Goal: Information Seeking & Learning: Check status

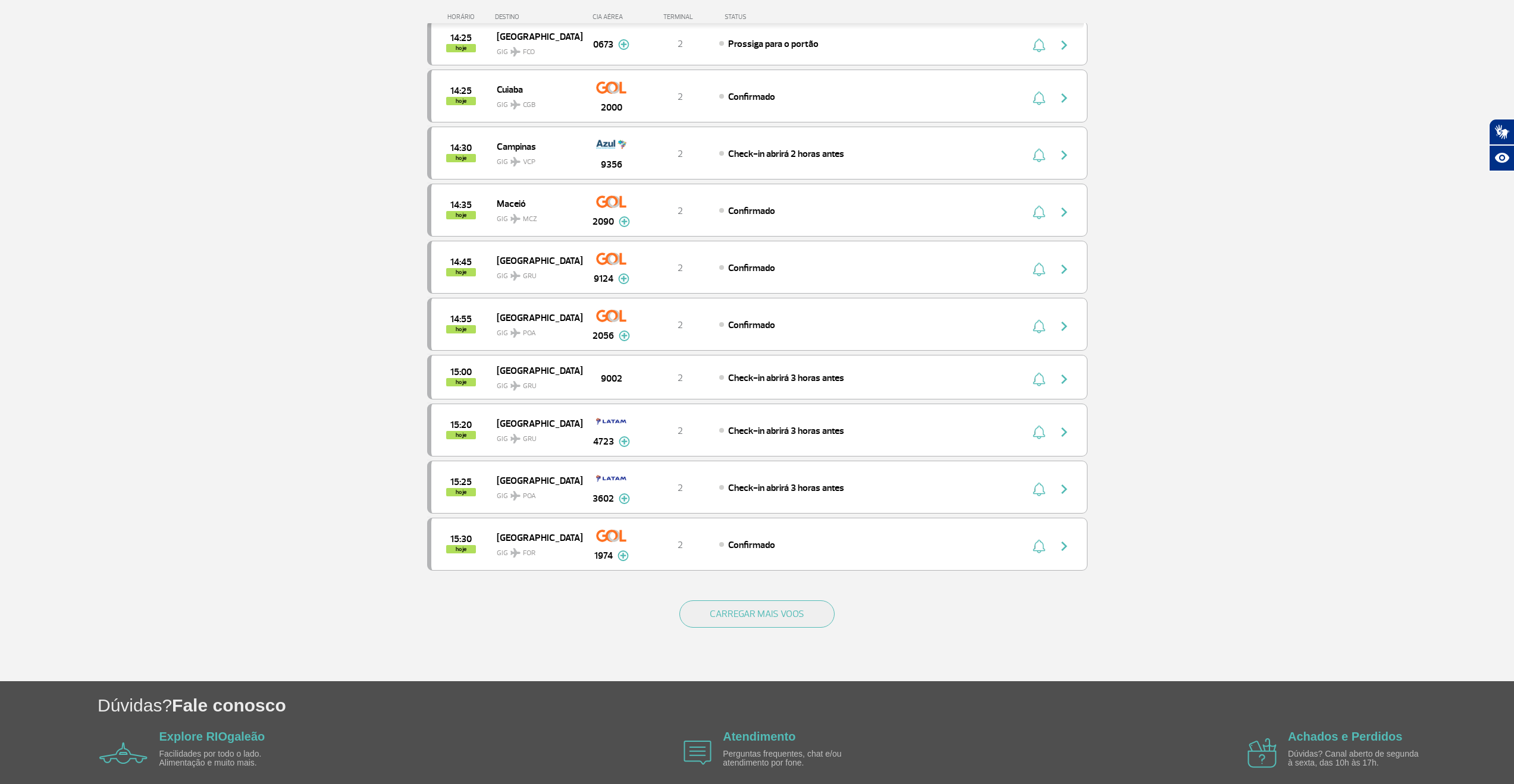
scroll to position [773, 0]
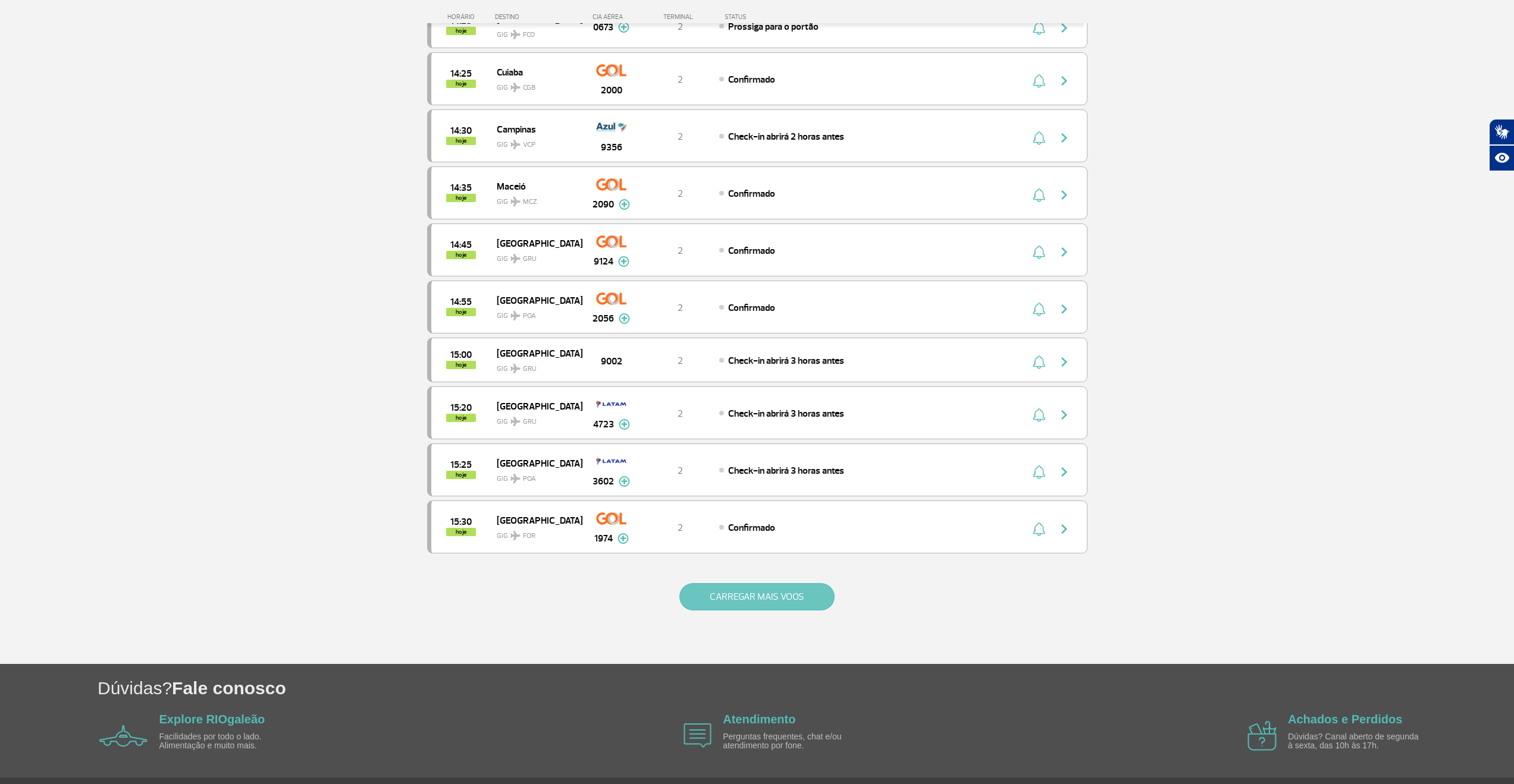
click at [706, 593] on button "CARREGAR MAIS VOOS" at bounding box center [757, 596] width 155 height 27
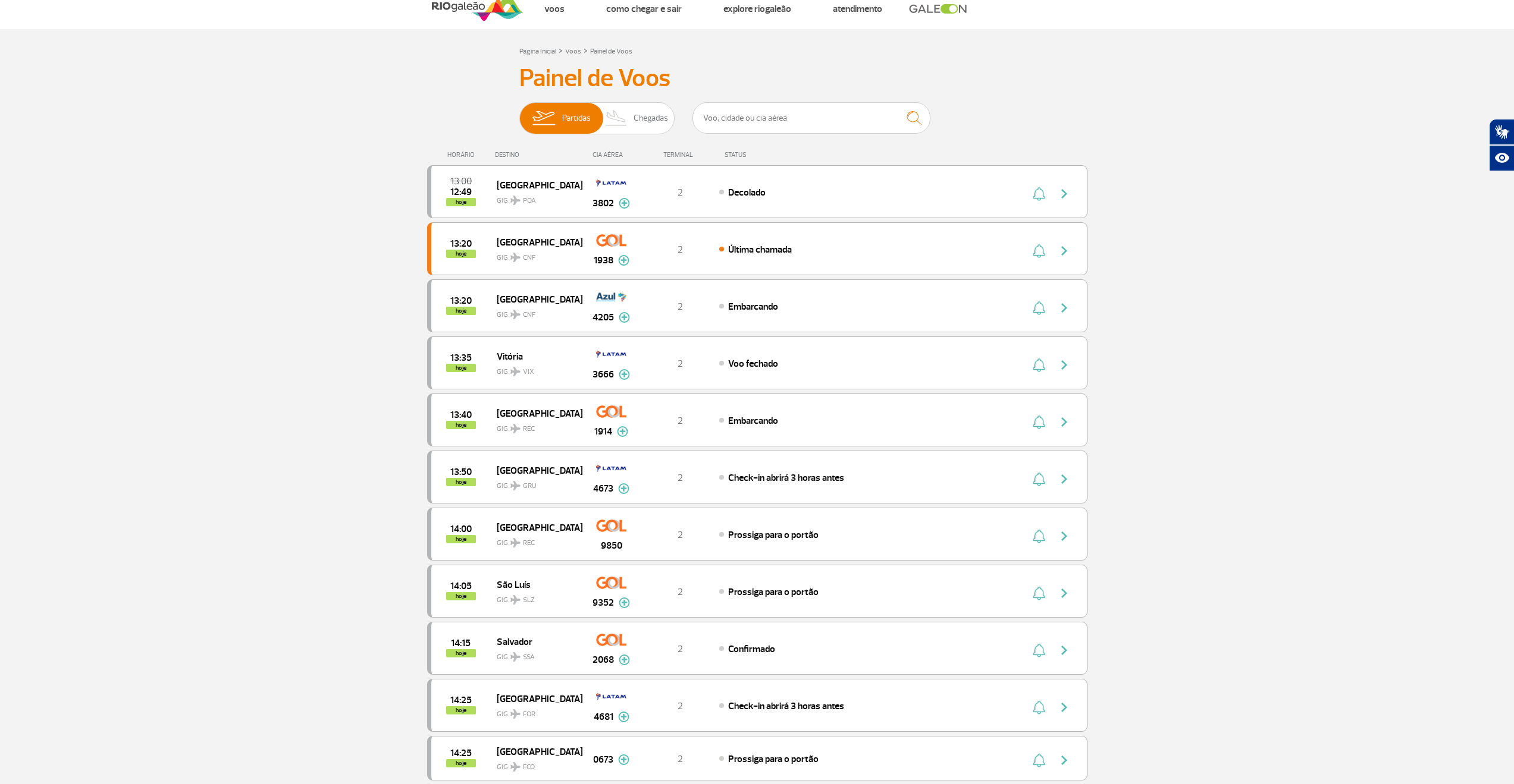
scroll to position [0, 0]
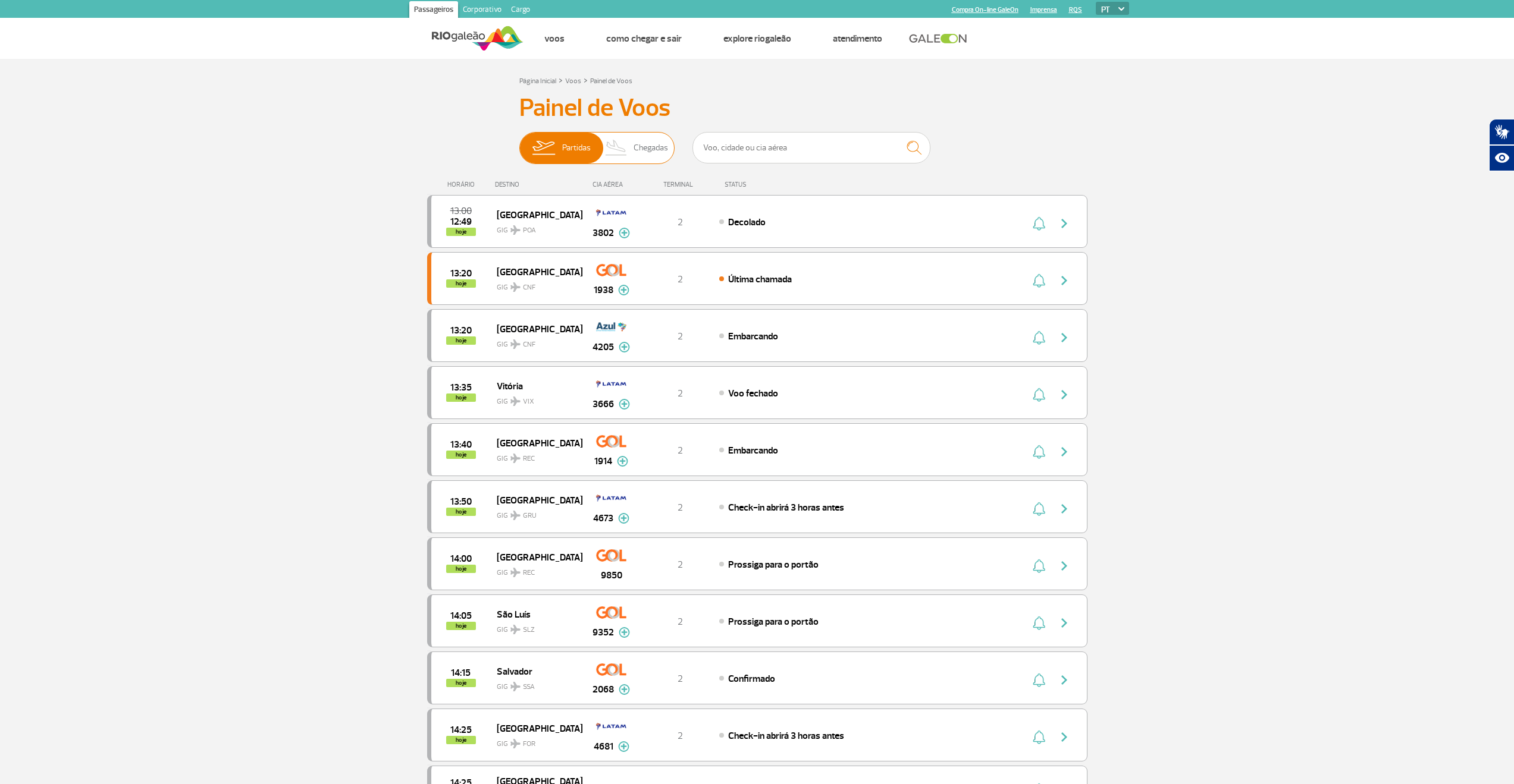
click at [648, 133] on span "Chegadas" at bounding box center [650, 148] width 35 height 31
click at [519, 142] on input "Partidas Chegadas" at bounding box center [519, 142] width 0 height 0
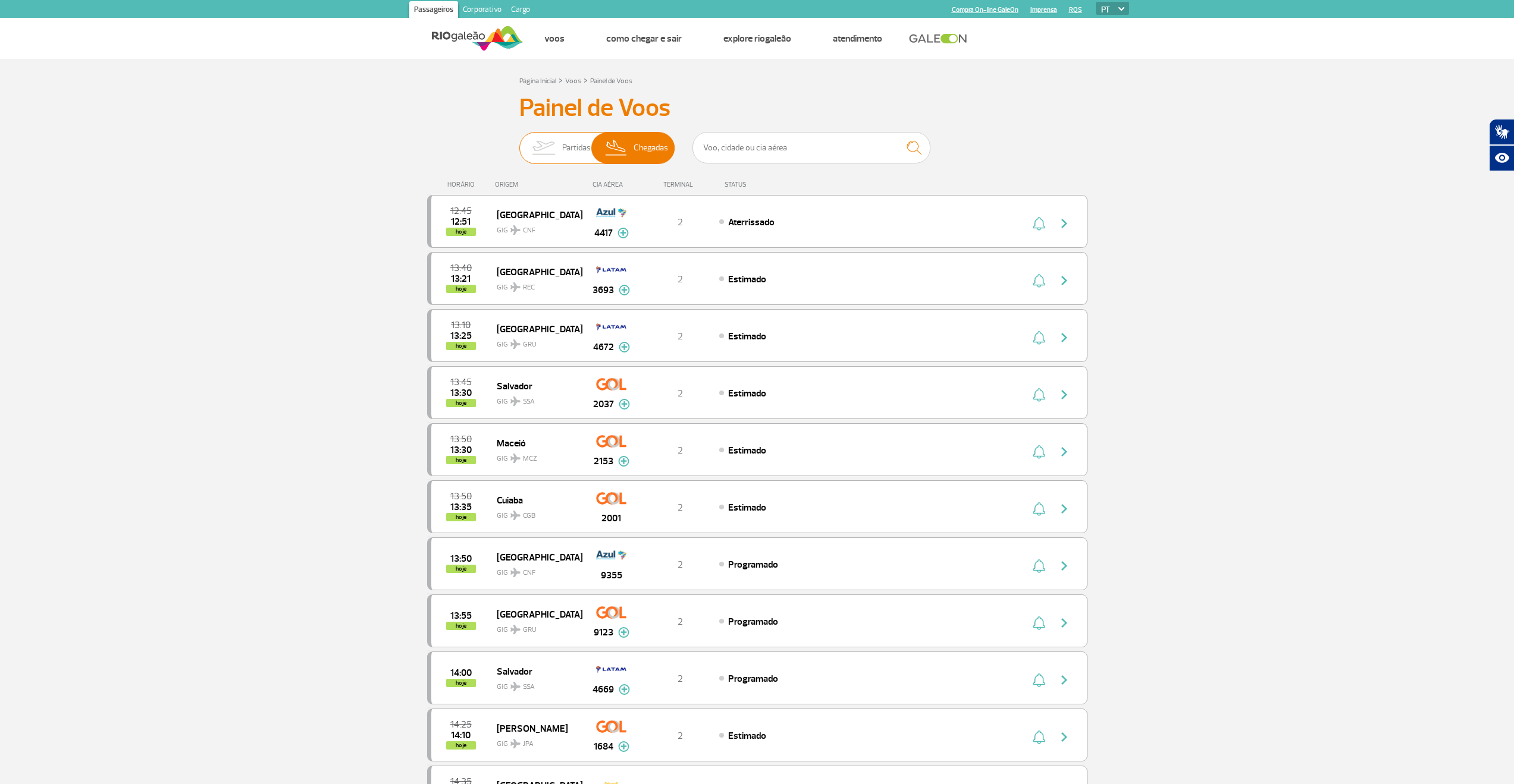
click at [549, 145] on img at bounding box center [544, 148] width 38 height 31
click at [519, 142] on input "Partidas Chegadas" at bounding box center [519, 142] width 0 height 0
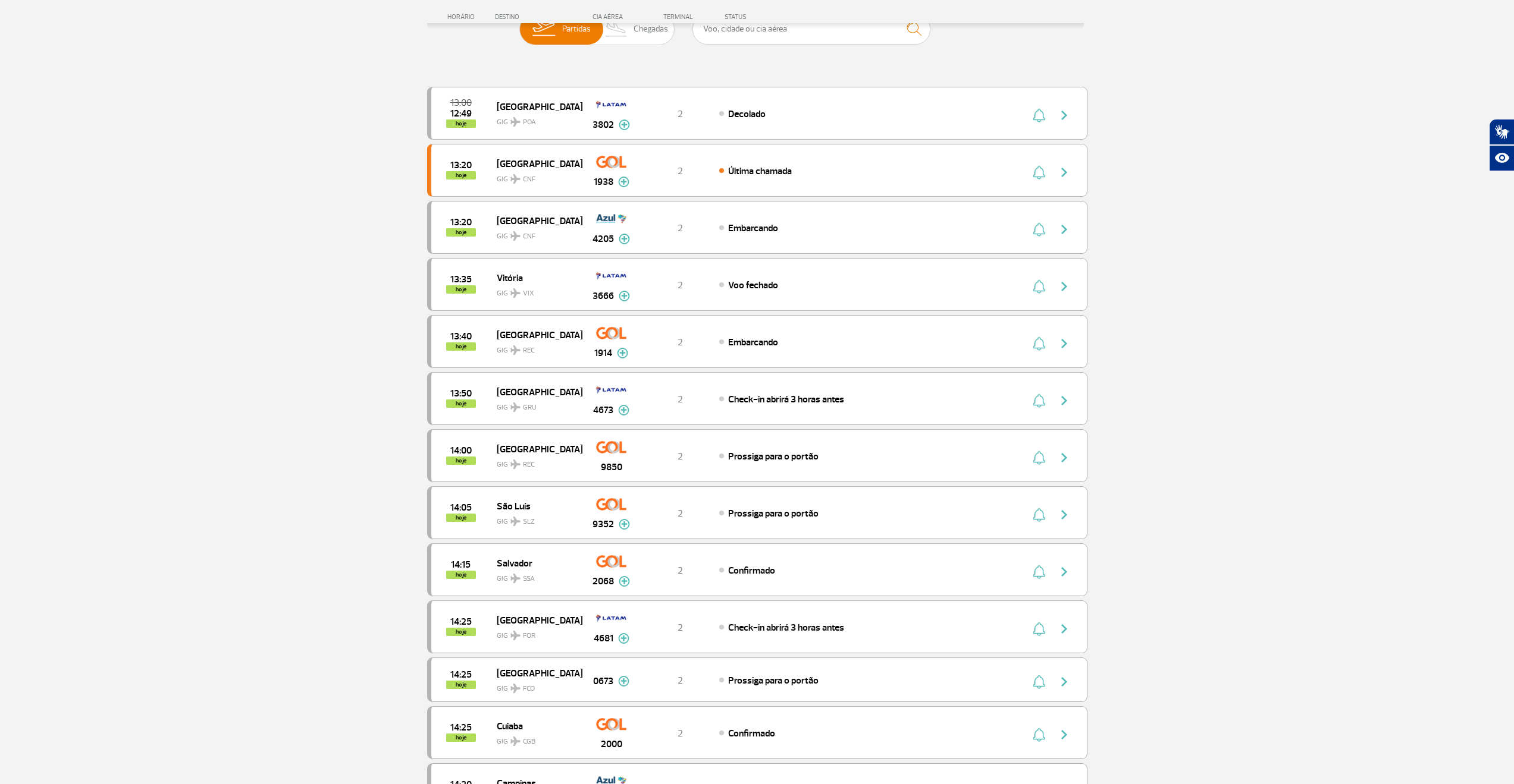
scroll to position [297, 0]
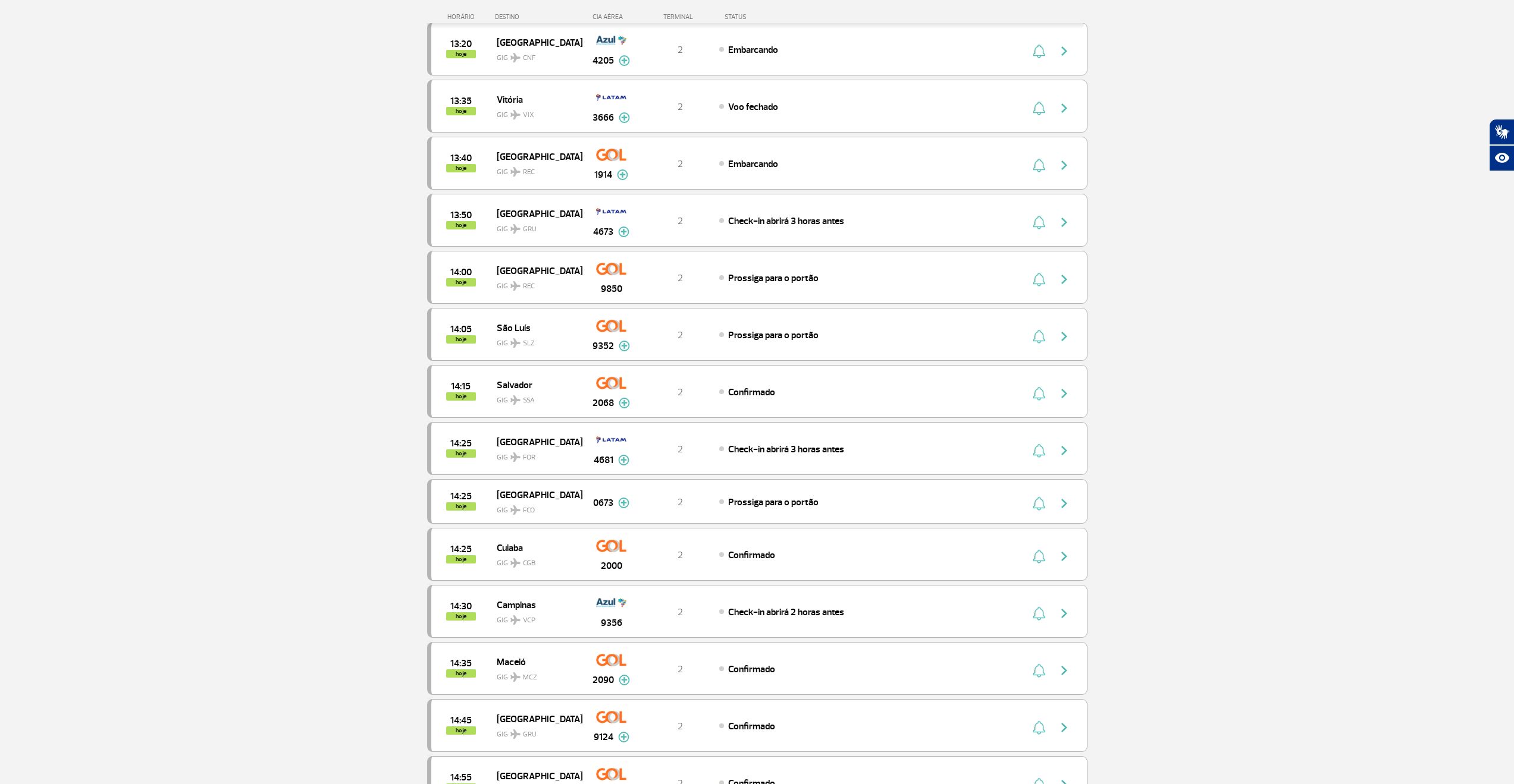
drag, startPoint x: 309, startPoint y: 424, endPoint x: 195, endPoint y: 243, distance: 213.9
click at [195, 243] on section "Página Inicial > Voos > Painel [PERSON_NAME] Painel [PERSON_NAME] Partidas Cheg…" at bounding box center [757, 450] width 1514 height 1378
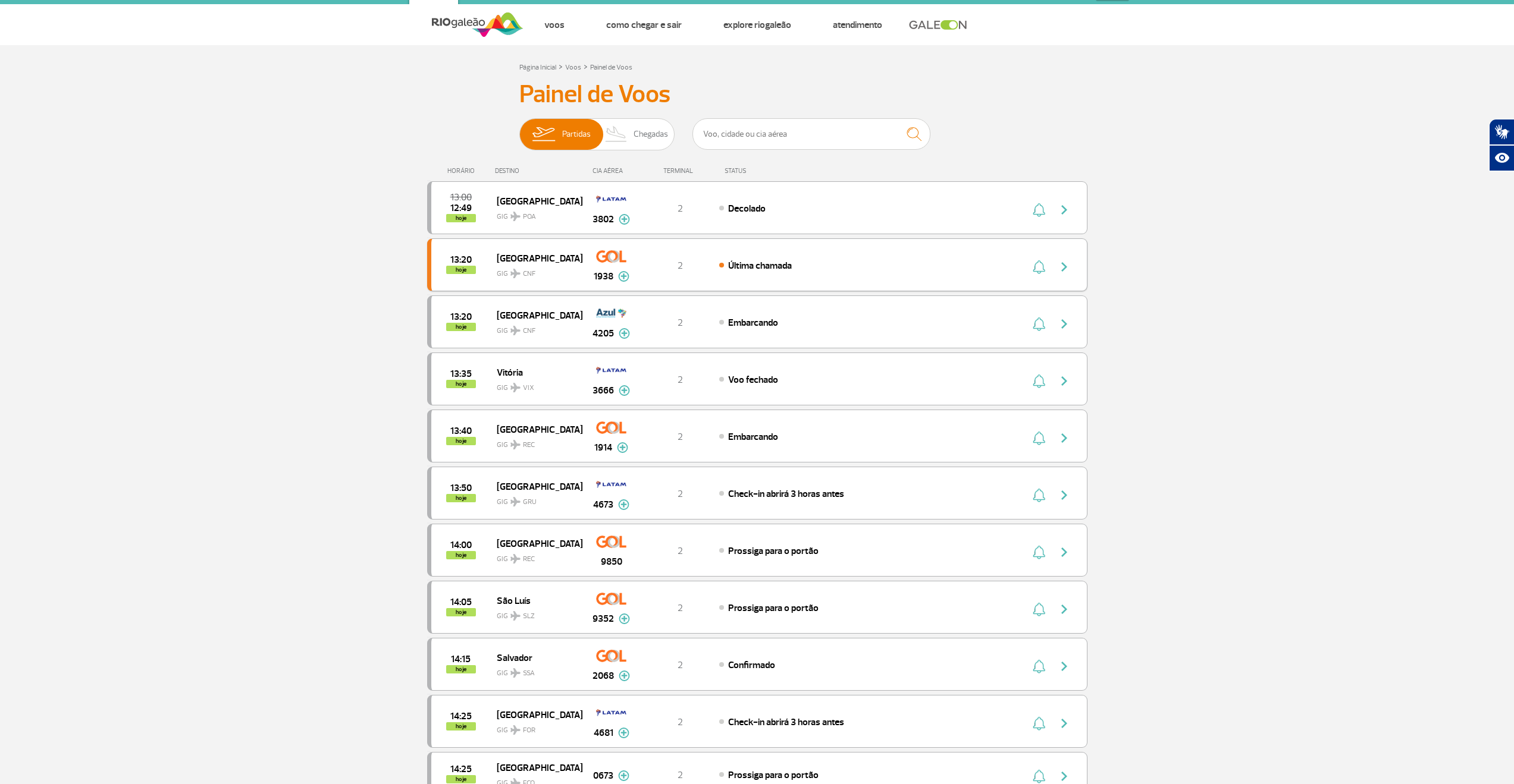
scroll to position [0, 0]
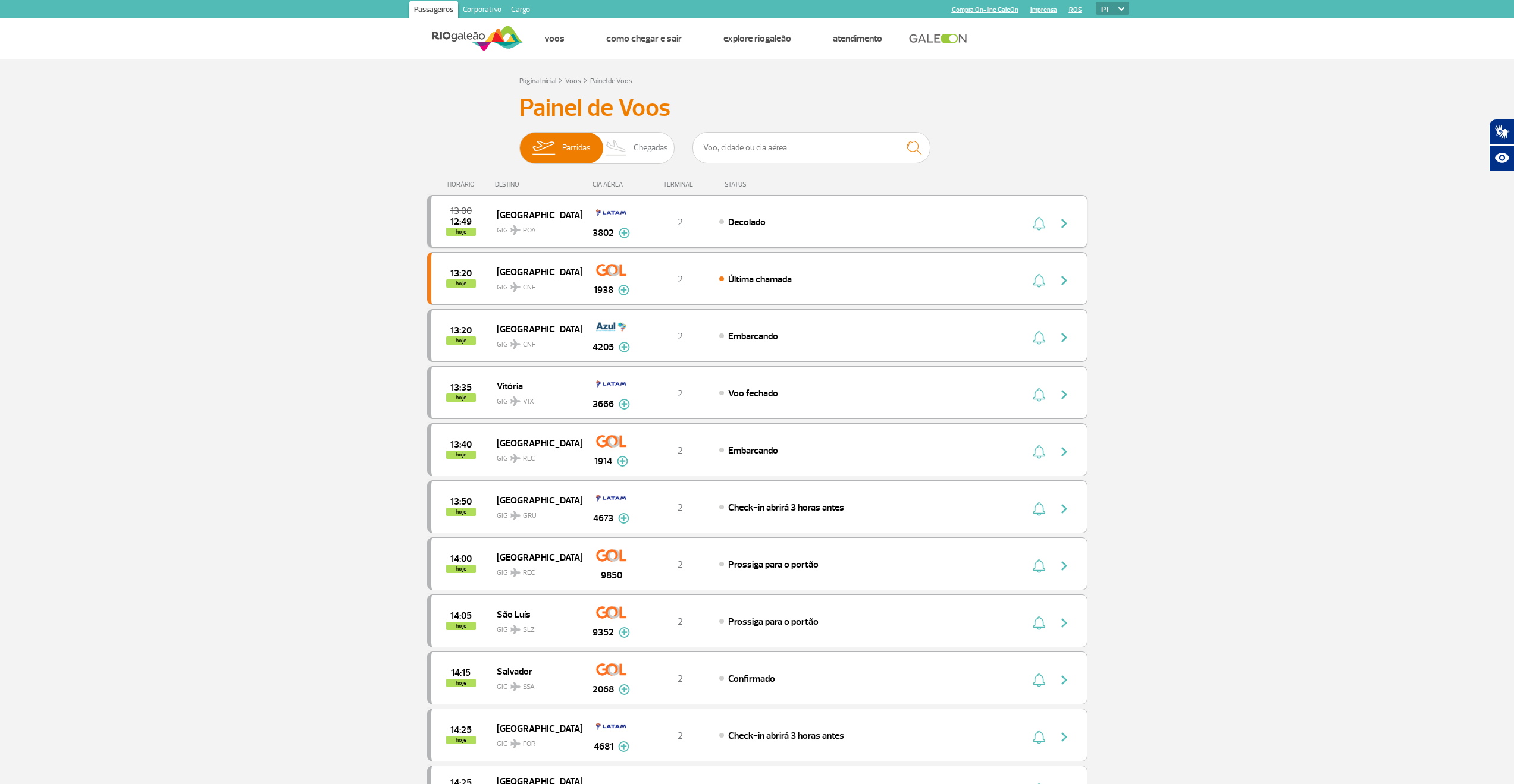
click at [629, 229] on img at bounding box center [624, 232] width 11 height 10
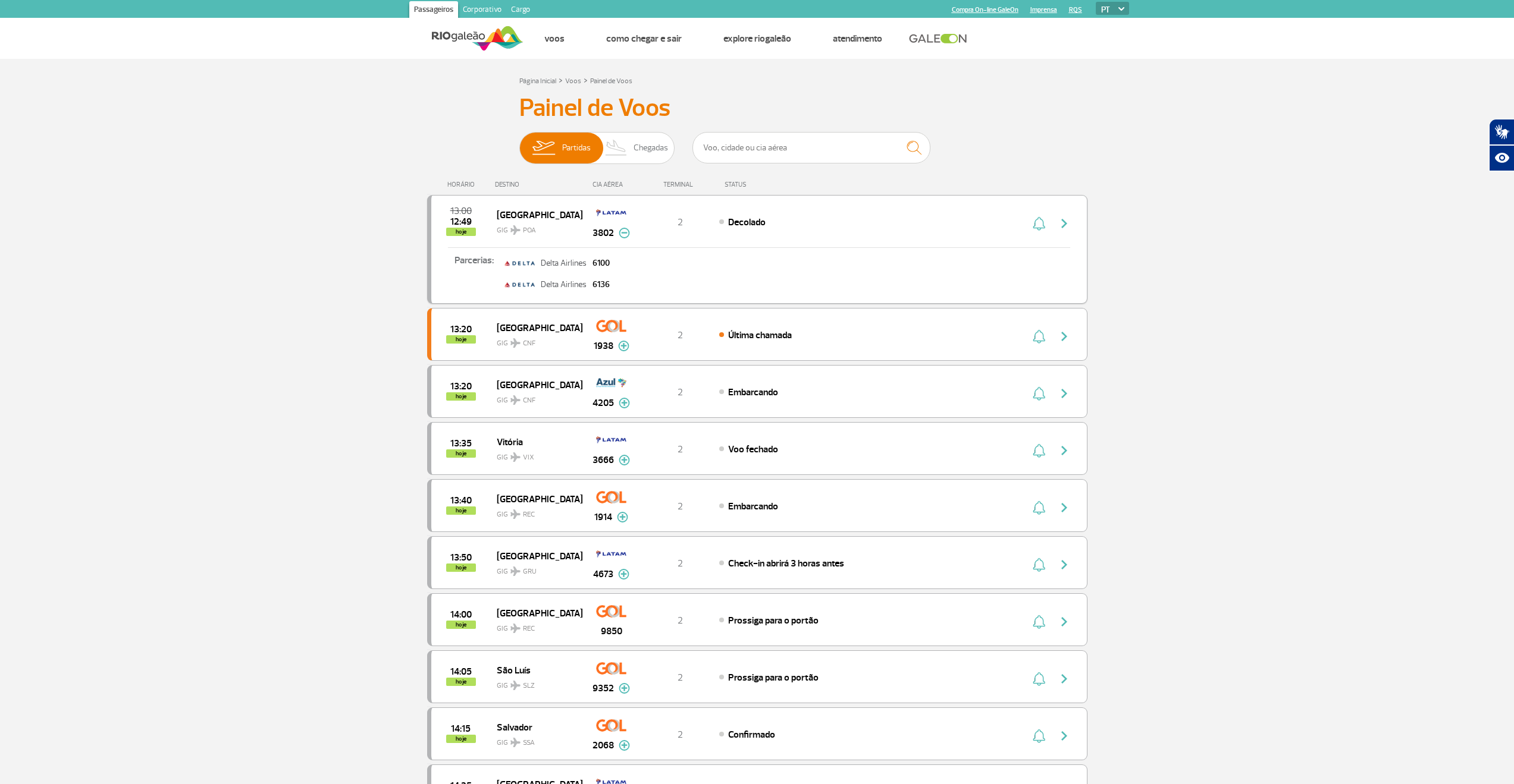
click at [629, 229] on img at bounding box center [624, 232] width 11 height 10
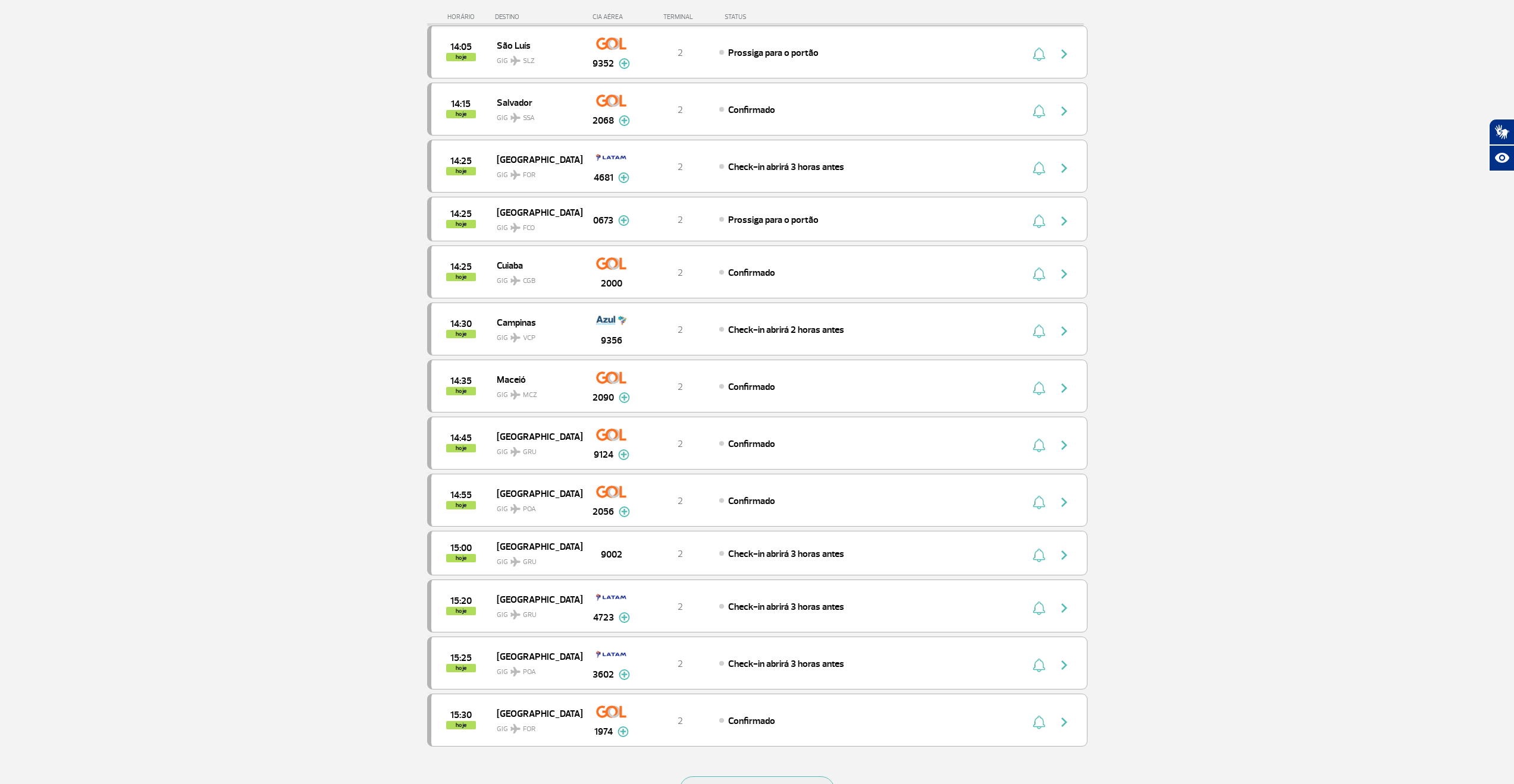
scroll to position [773, 0]
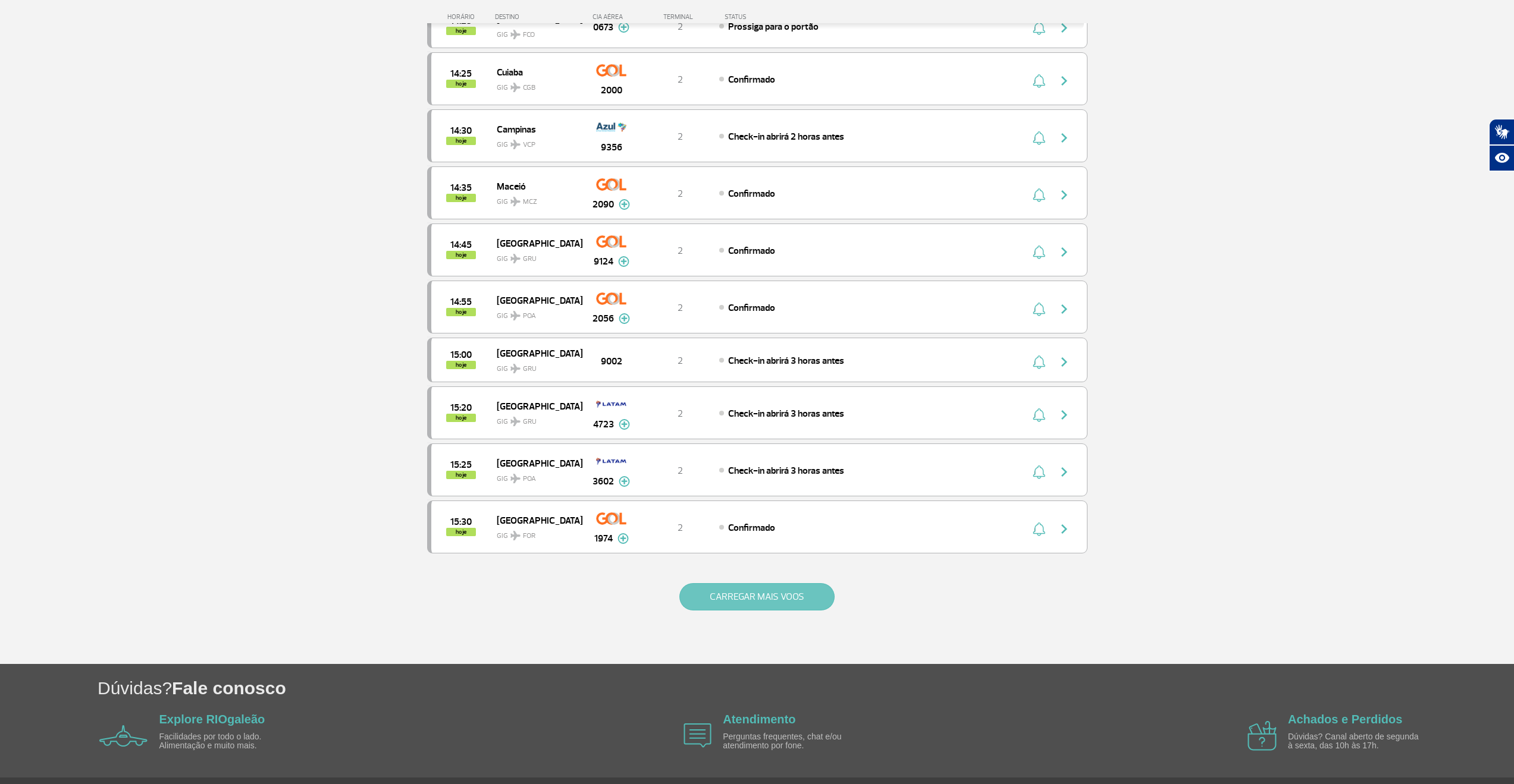
click at [742, 591] on button "CARREGAR MAIS VOOS" at bounding box center [757, 596] width 155 height 27
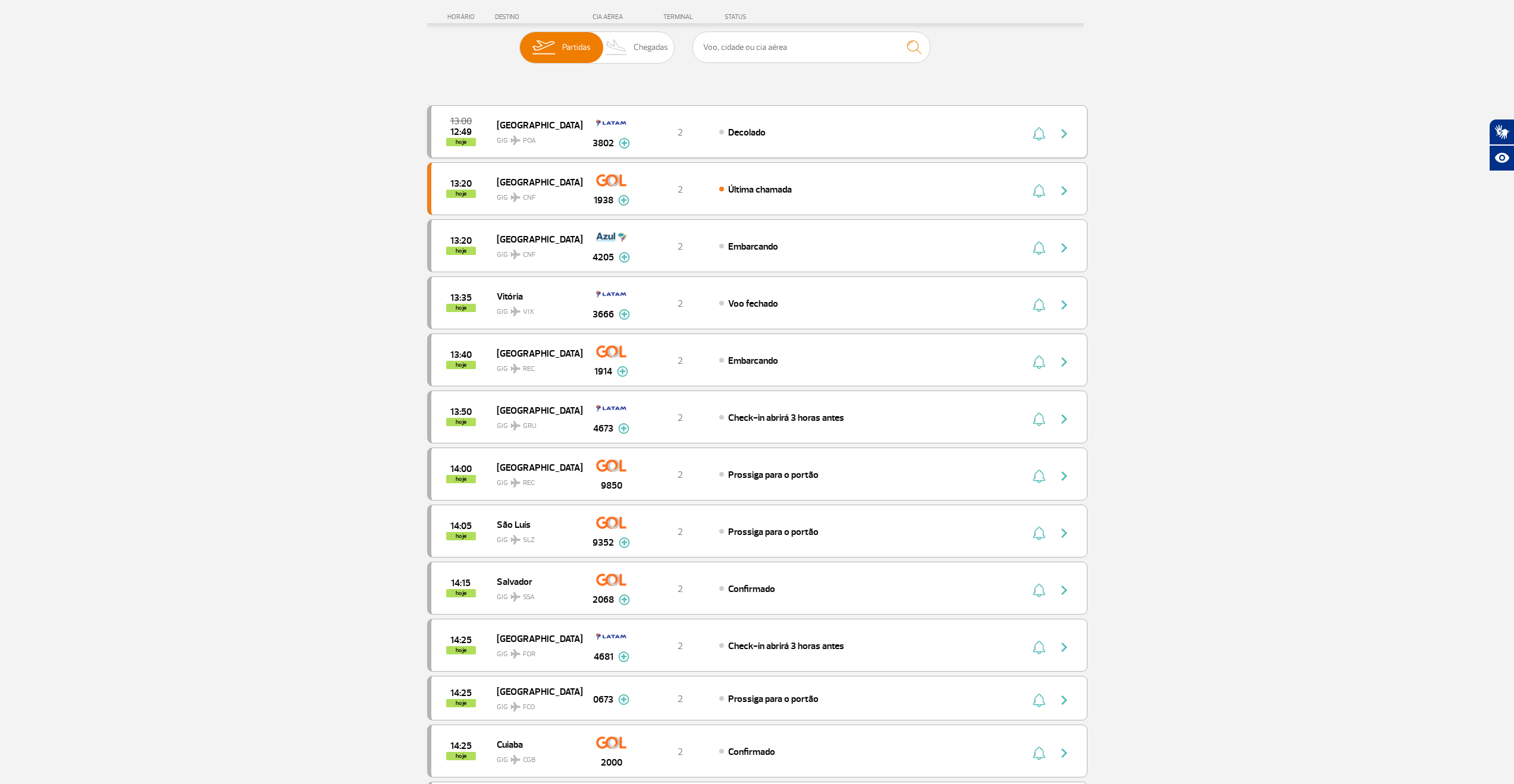
scroll to position [59, 0]
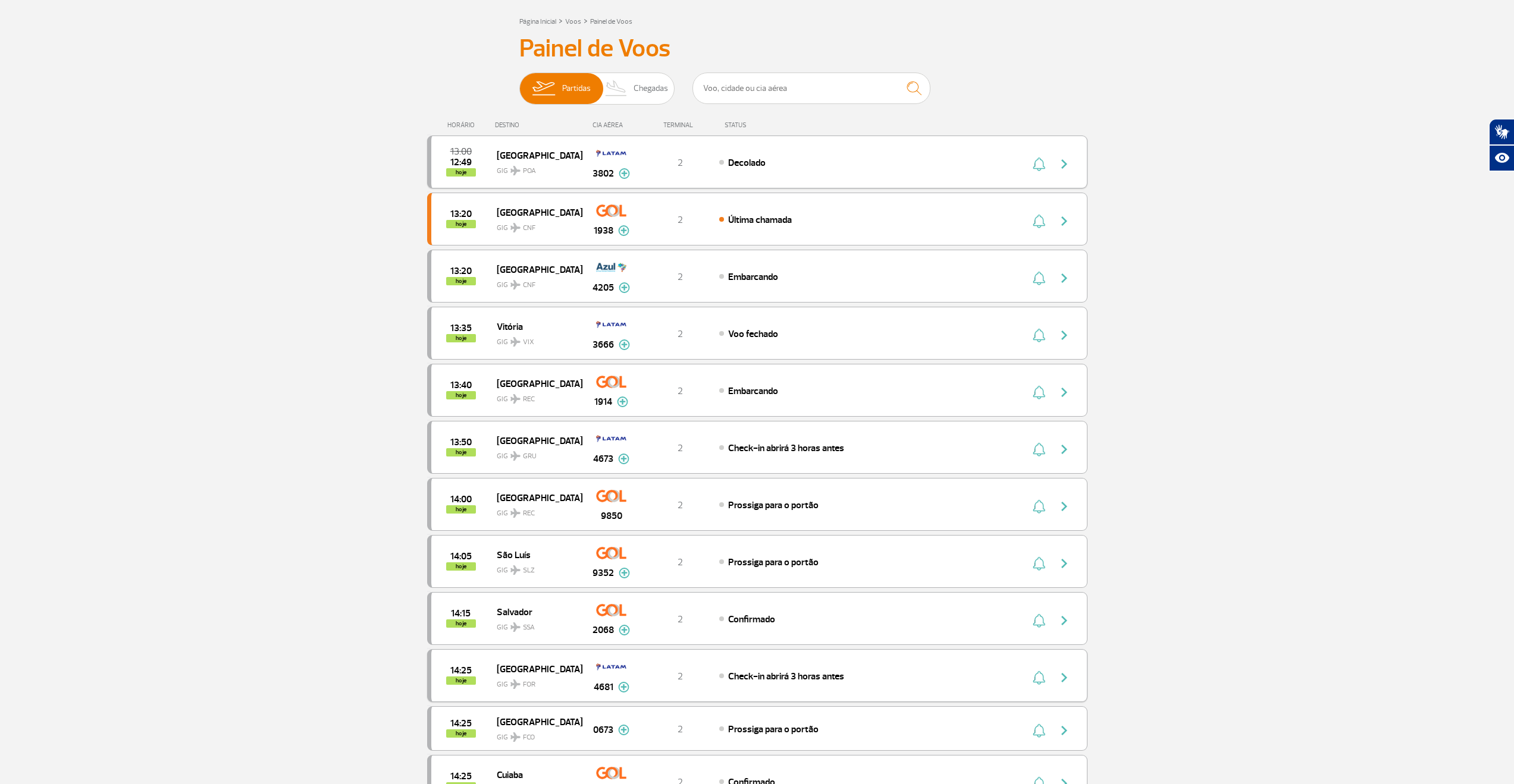
click at [624, 686] on img at bounding box center [624, 687] width 11 height 10
click at [618, 691] on img at bounding box center [624, 687] width 11 height 10
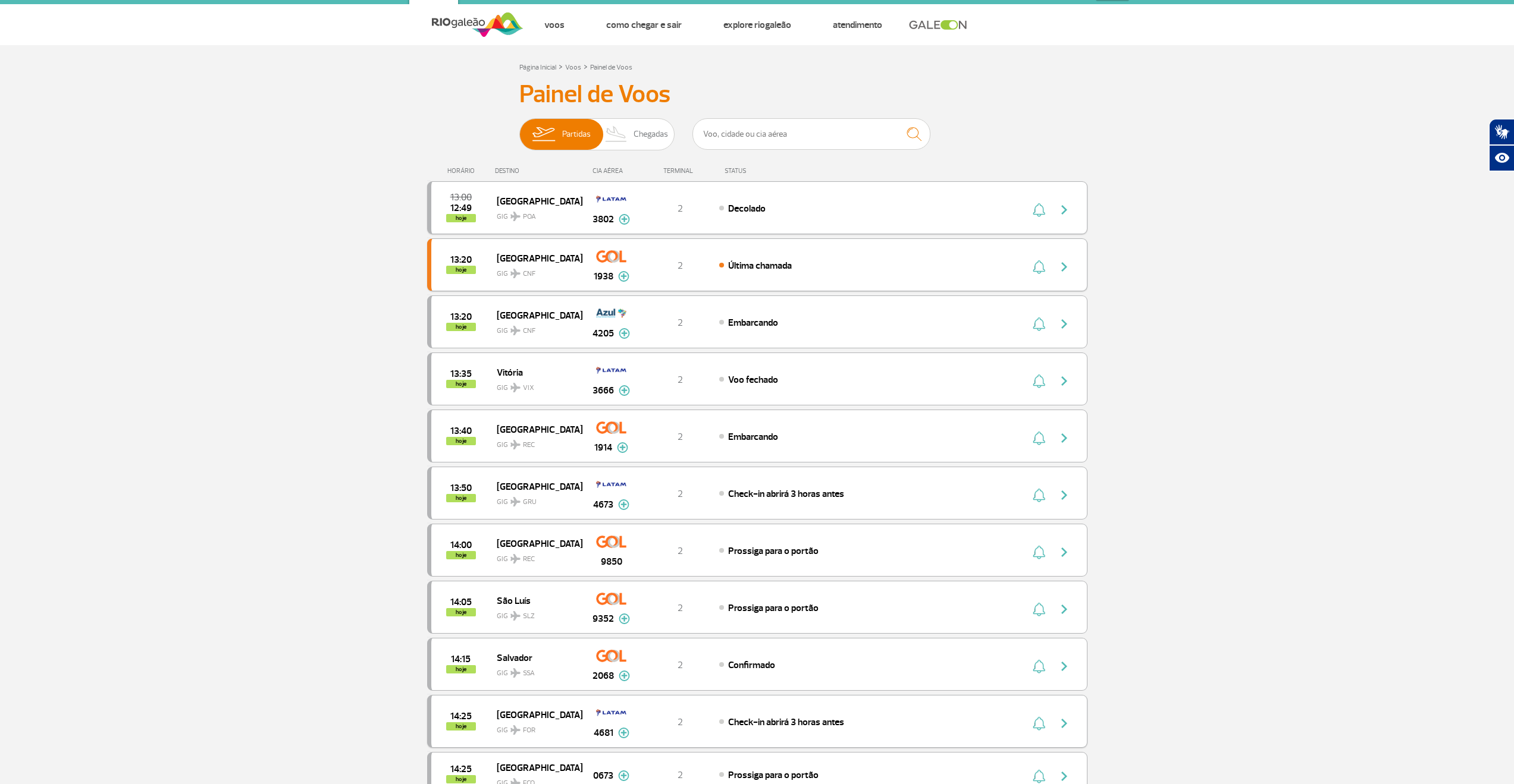
scroll to position [0, 0]
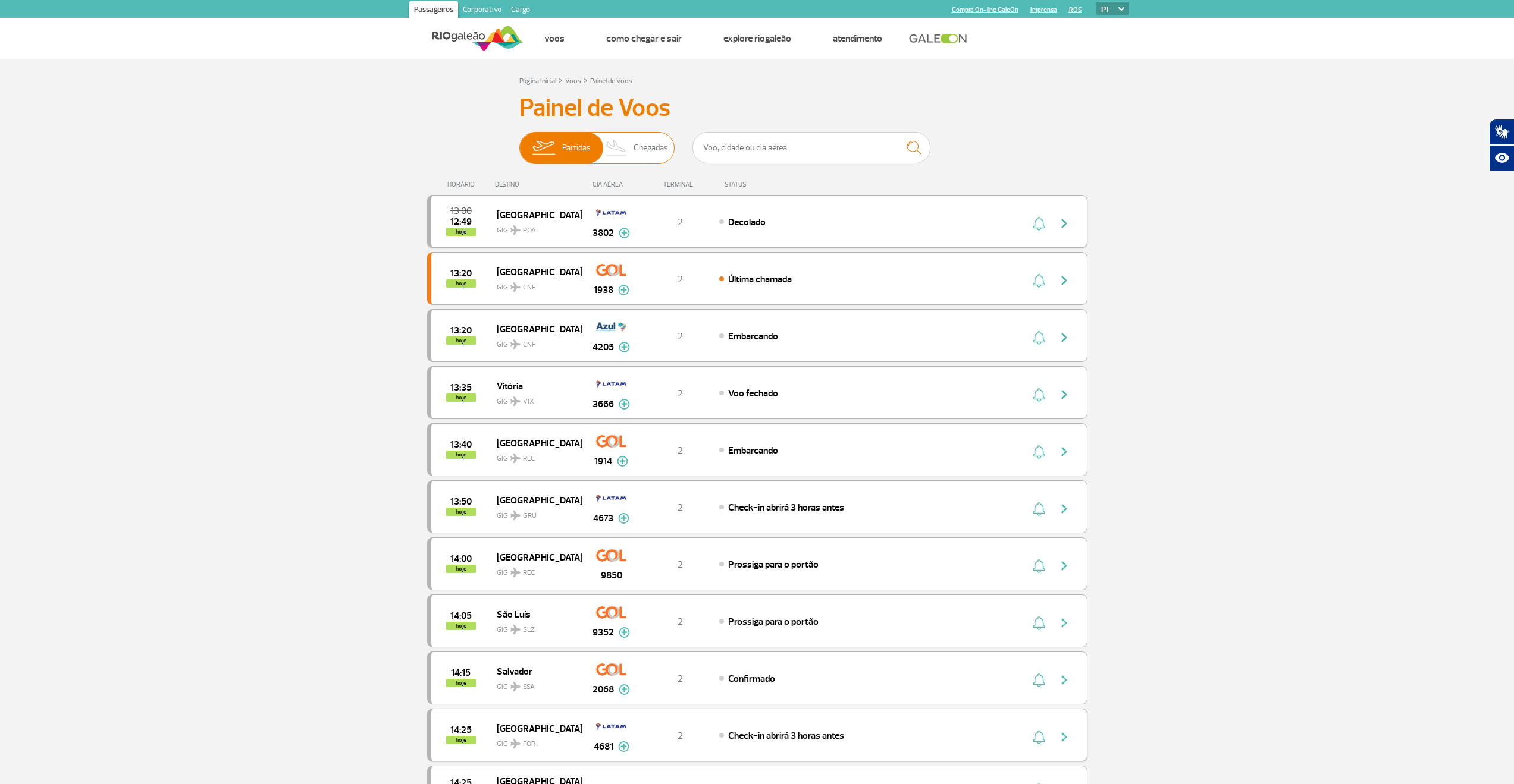
click at [651, 147] on span "Chegadas" at bounding box center [650, 148] width 35 height 31
click at [519, 142] on input "Partidas Chegadas" at bounding box center [519, 142] width 0 height 0
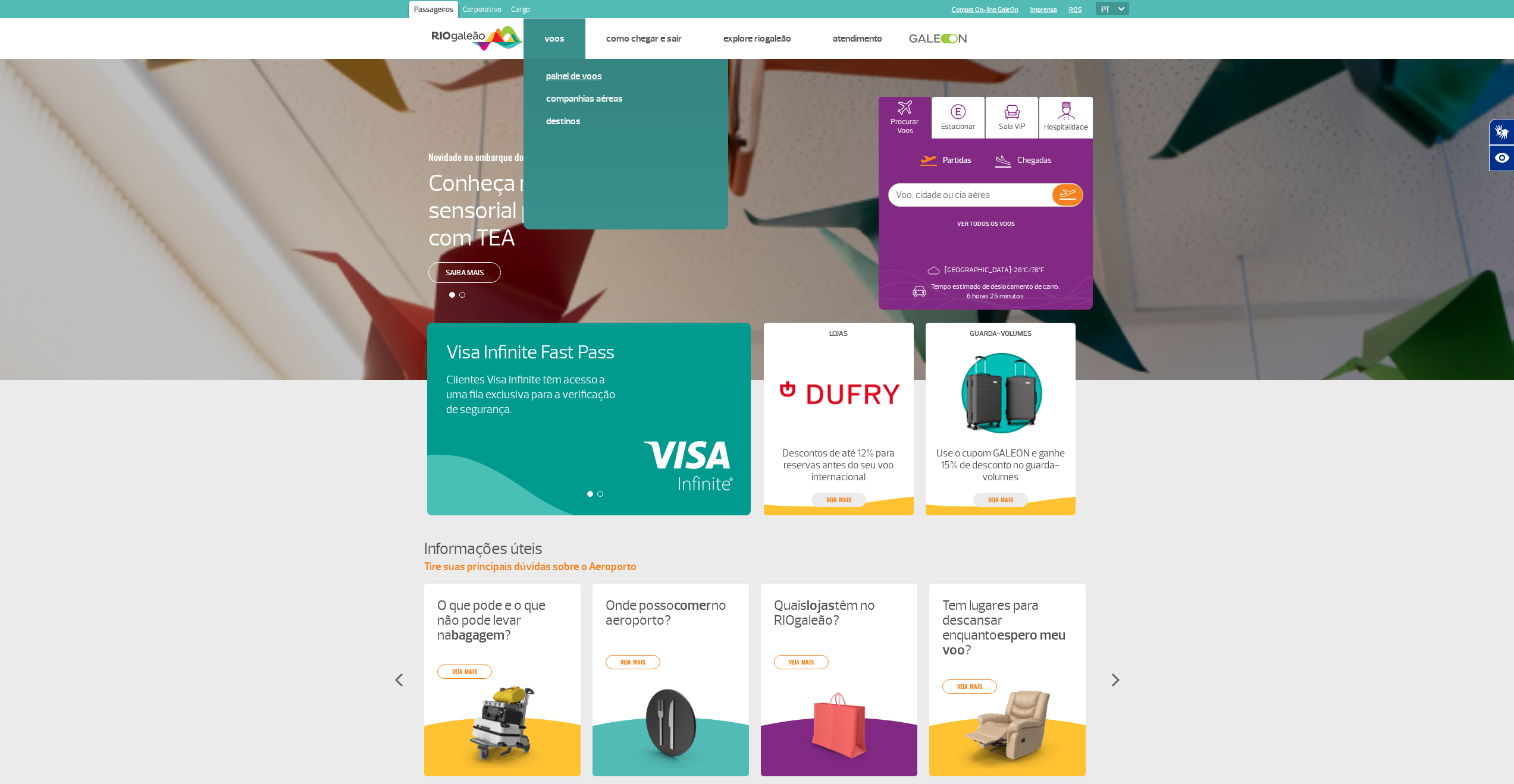
click at [564, 72] on link "Painel de voos" at bounding box center [625, 76] width 160 height 13
